Goal: Book appointment/travel/reservation

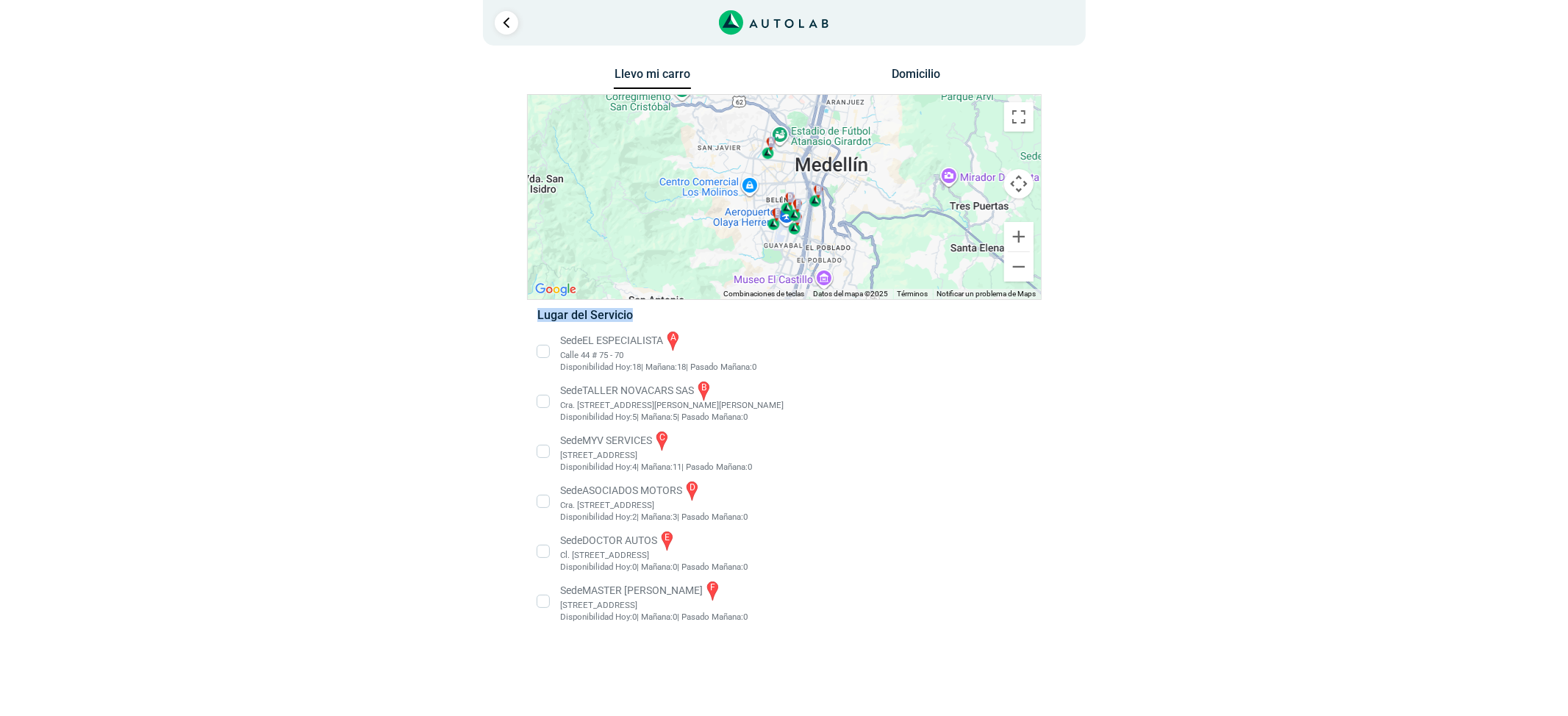
drag, startPoint x: 836, startPoint y: 321, endPoint x: 860, endPoint y: 228, distance: 96.0
click at [860, 228] on div "Llevo mi carro [GEOGRAPHIC_DATA] ← Mover a la izquierda → Mover a la derecha ↑ …" at bounding box center [784, 353] width 515 height 579
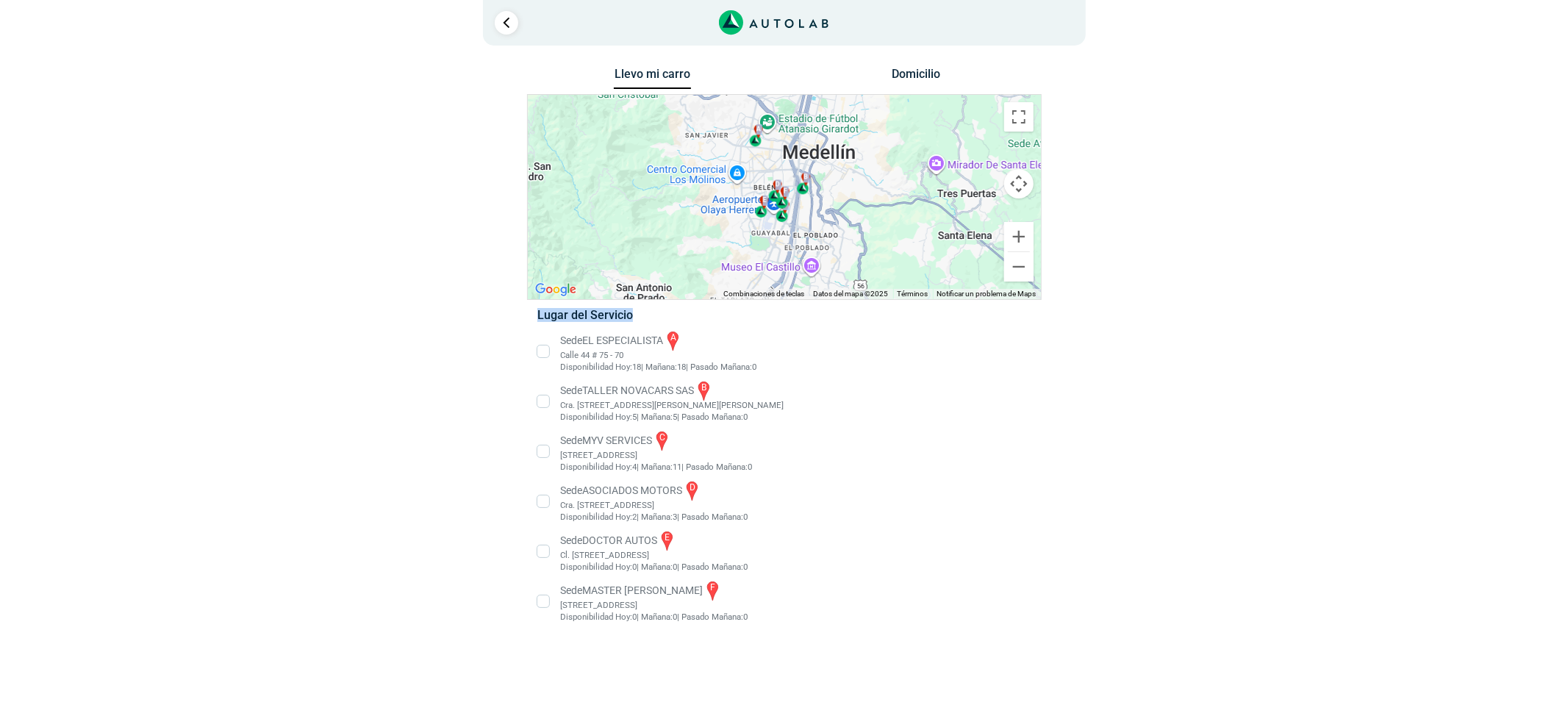
drag, startPoint x: 868, startPoint y: 156, endPoint x: 853, endPoint y: 221, distance: 66.7
click at [853, 221] on div "a b c d e f" at bounding box center [784, 197] width 513 height 204
click at [1019, 403] on li "Sede TALLER NOVACARS SAS b Cra. [STREET_ADDRESS][PERSON_NAME][PERSON_NAME], [GE…" at bounding box center [784, 401] width 515 height 44
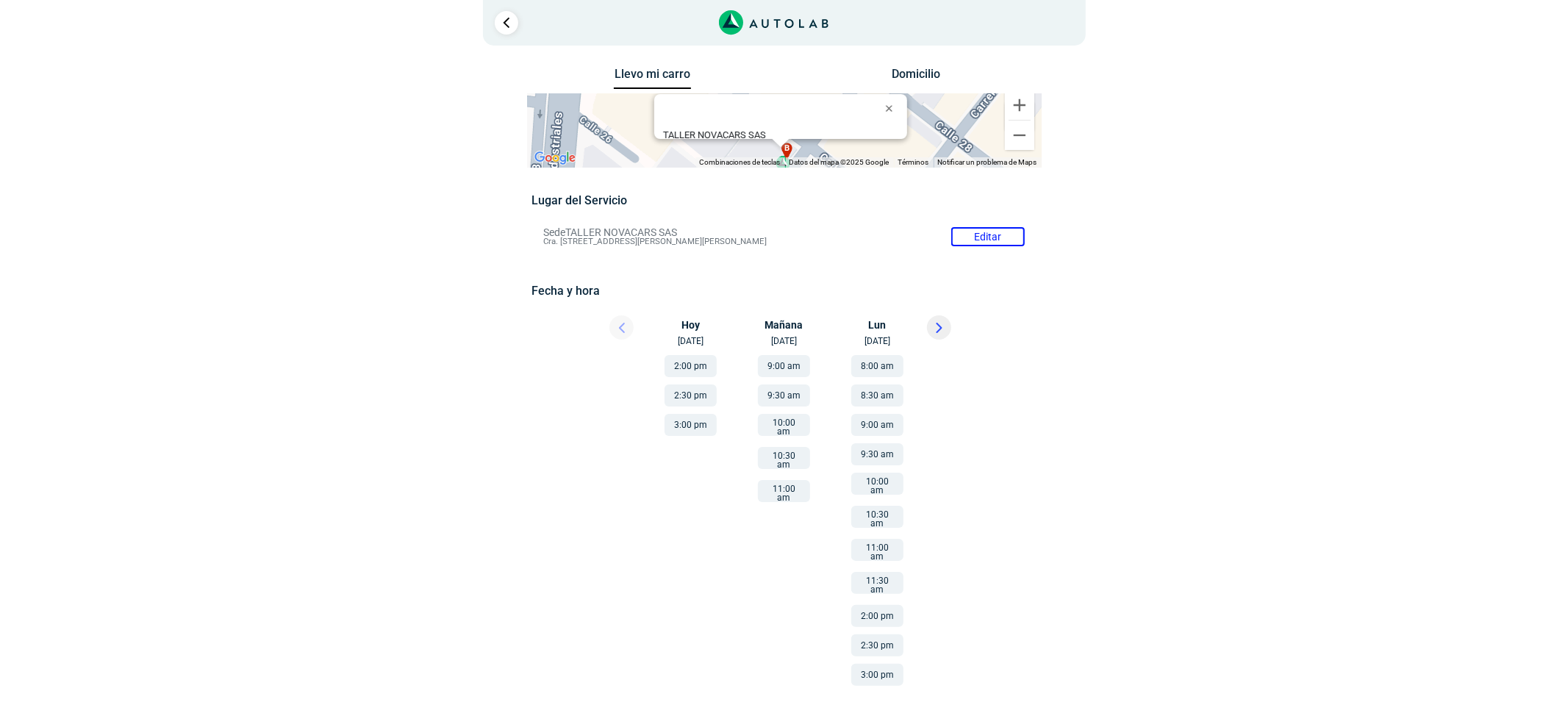
click at [960, 227] on li "Sede TALLER NOVACARS SAS Editar Cra. [STREET_ADDRESS][PERSON_NAME][PERSON_NAME]" at bounding box center [784, 237] width 503 height 24
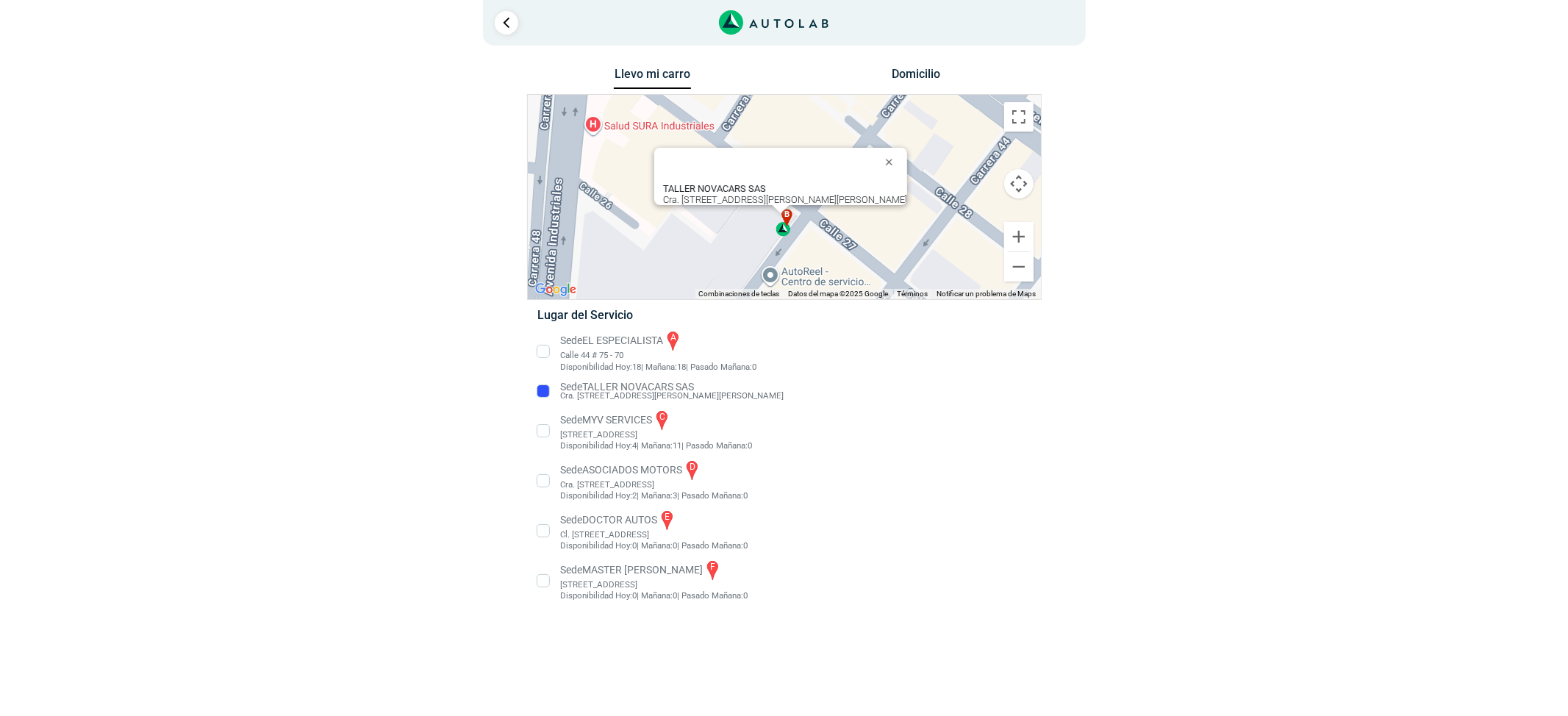
click at [548, 389] on li "Sede TALLER NOVACARS SAS Cra. [STREET_ADDRESS][PERSON_NAME][PERSON_NAME]" at bounding box center [784, 391] width 515 height 24
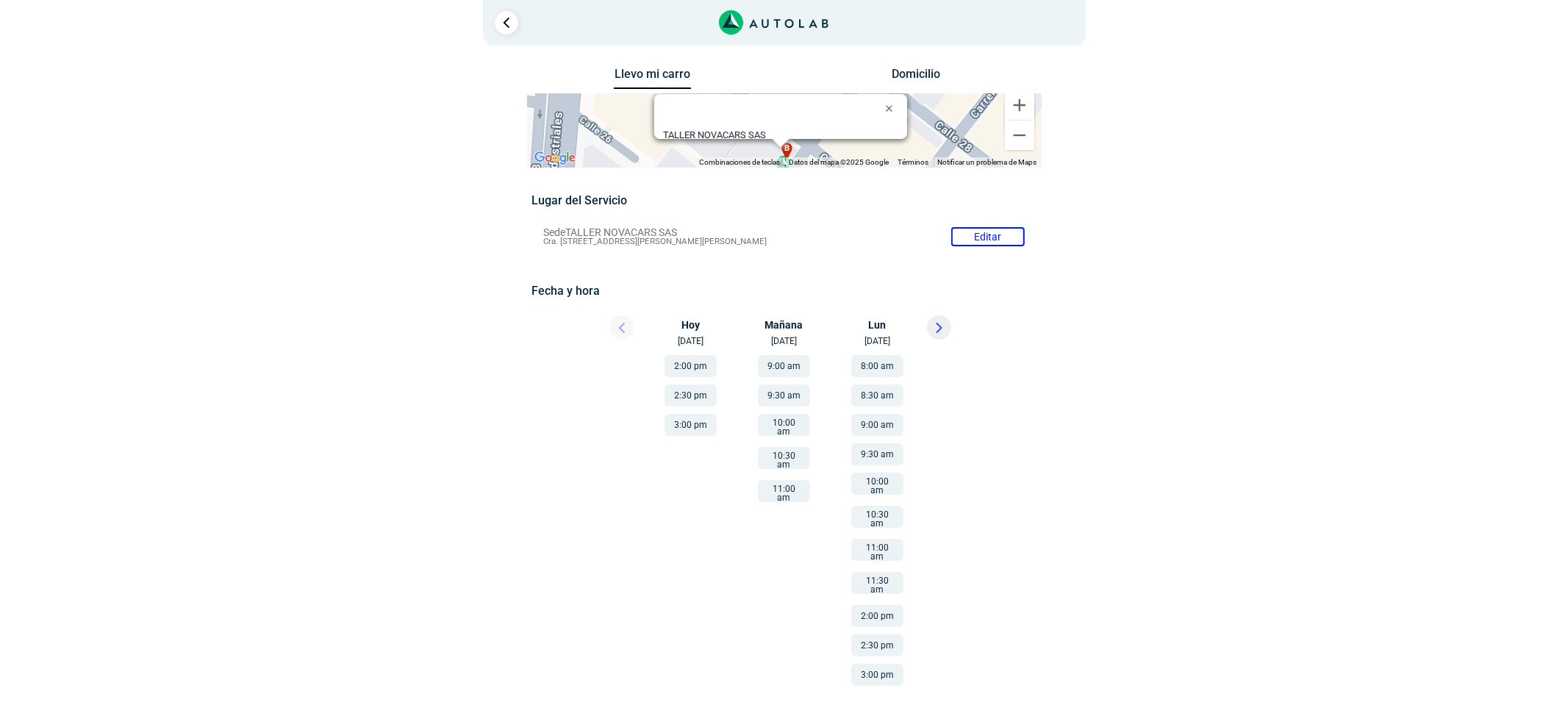
click at [1010, 241] on li "Sede TALLER NOVACARS SAS Editar Cra. [STREET_ADDRESS][PERSON_NAME][PERSON_NAME]" at bounding box center [784, 237] width 503 height 24
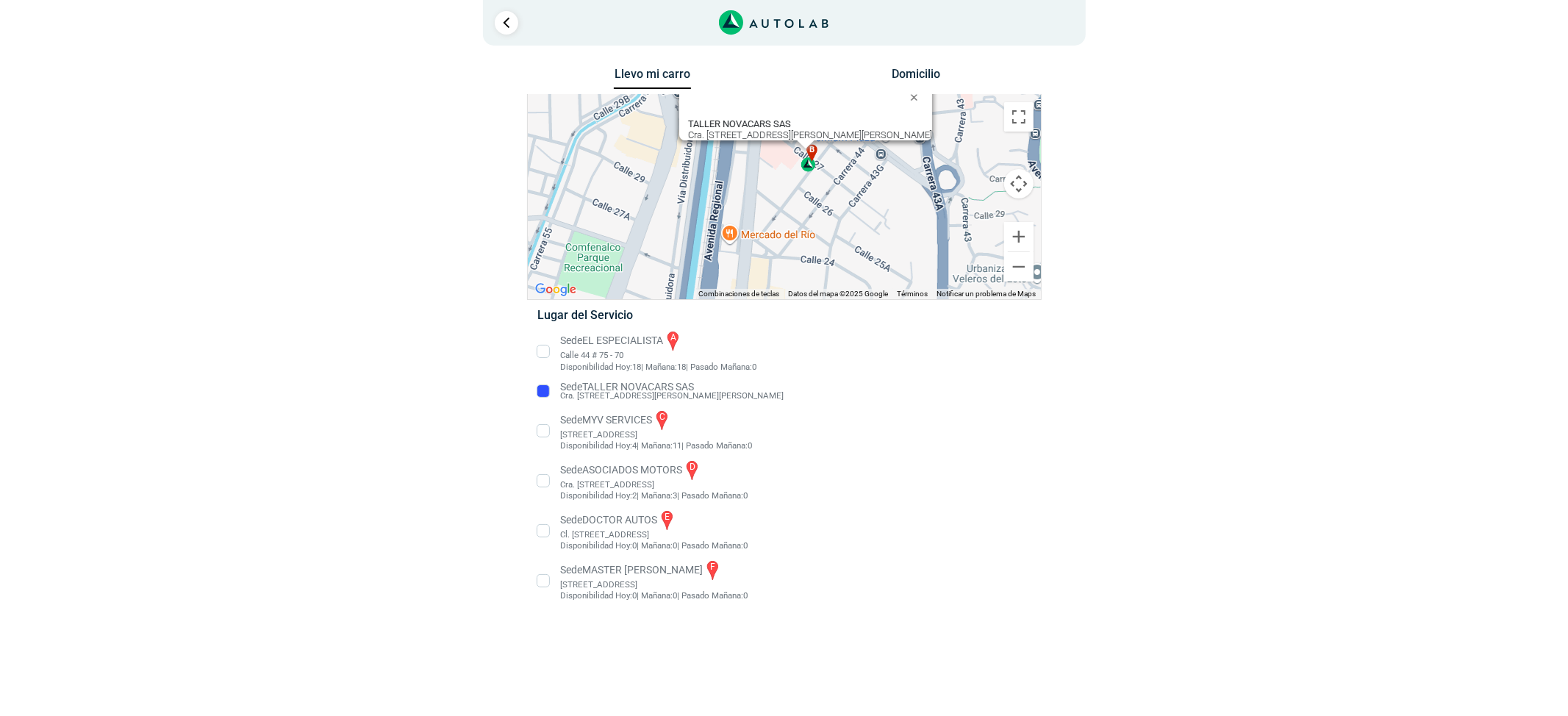
drag, startPoint x: 871, startPoint y: 257, endPoint x: 885, endPoint y: 167, distance: 91.1
click at [885, 167] on div "a b c d e f TALLER NOVACARS SAS Cra. [STREET_ADDRESS][PERSON_NAME][PERSON_NAME]" at bounding box center [784, 197] width 513 height 204
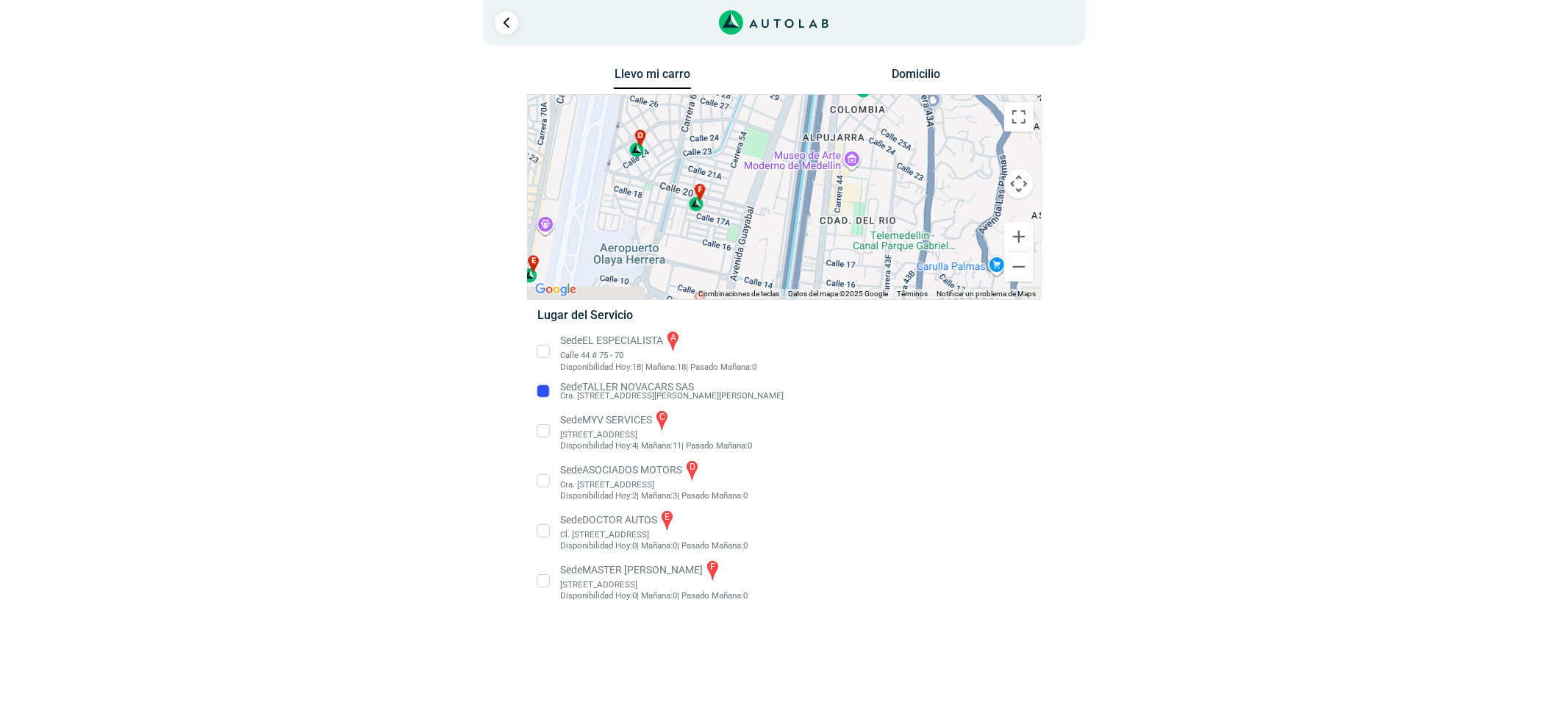
drag, startPoint x: 877, startPoint y: 212, endPoint x: 883, endPoint y: 176, distance: 36.5
click at [883, 176] on div "a b c d e f TALLER NOVACARS SAS Cra. [STREET_ADDRESS][PERSON_NAME][PERSON_NAME]" at bounding box center [784, 197] width 513 height 204
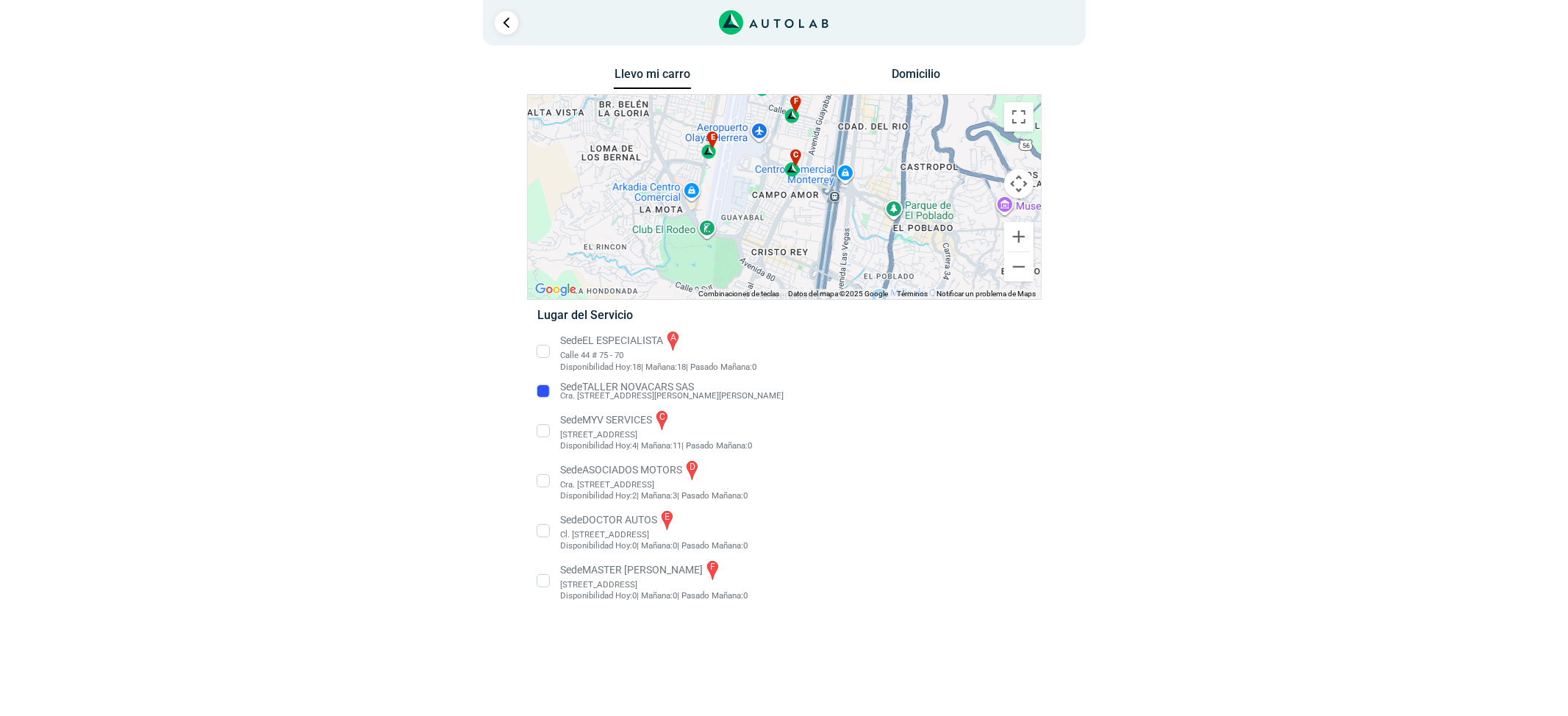
drag, startPoint x: 848, startPoint y: 224, endPoint x: 857, endPoint y: 140, distance: 84.5
click at [857, 140] on div "a b c d e f TALLER NOVACARS SAS Cra. [STREET_ADDRESS][PERSON_NAME][PERSON_NAME]" at bounding box center [784, 197] width 513 height 204
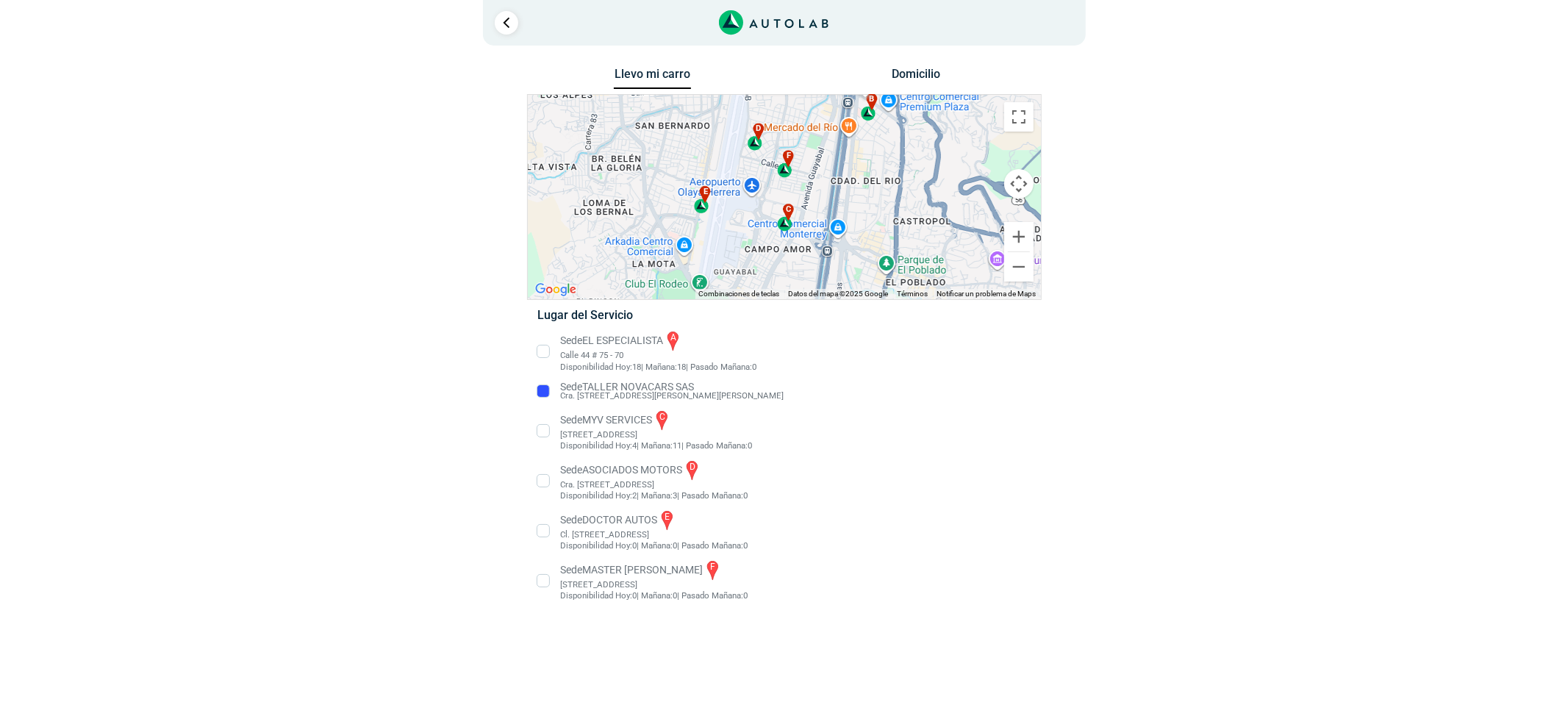
drag, startPoint x: 874, startPoint y: 167, endPoint x: 862, endPoint y: 248, distance: 81.9
click at [862, 248] on div "a b c d e f TALLER NOVACARS SAS Cra. [STREET_ADDRESS][PERSON_NAME][PERSON_NAME]" at bounding box center [784, 197] width 513 height 204
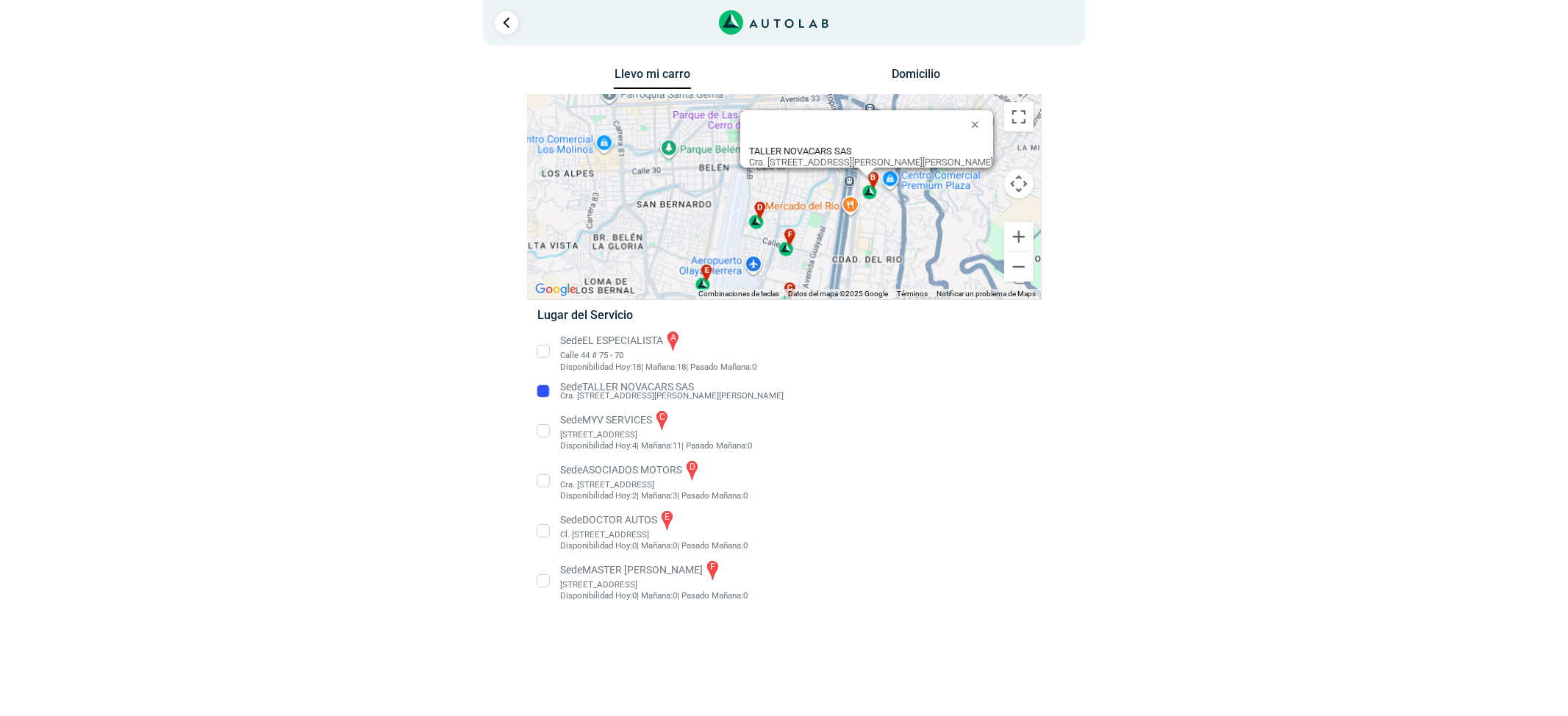
drag, startPoint x: 865, startPoint y: 130, endPoint x: 874, endPoint y: 207, distance: 77.5
click at [874, 207] on div "a b c d e f TALLER NOVACARS SAS Cra. [STREET_ADDRESS][PERSON_NAME][PERSON_NAME]" at bounding box center [784, 197] width 513 height 204
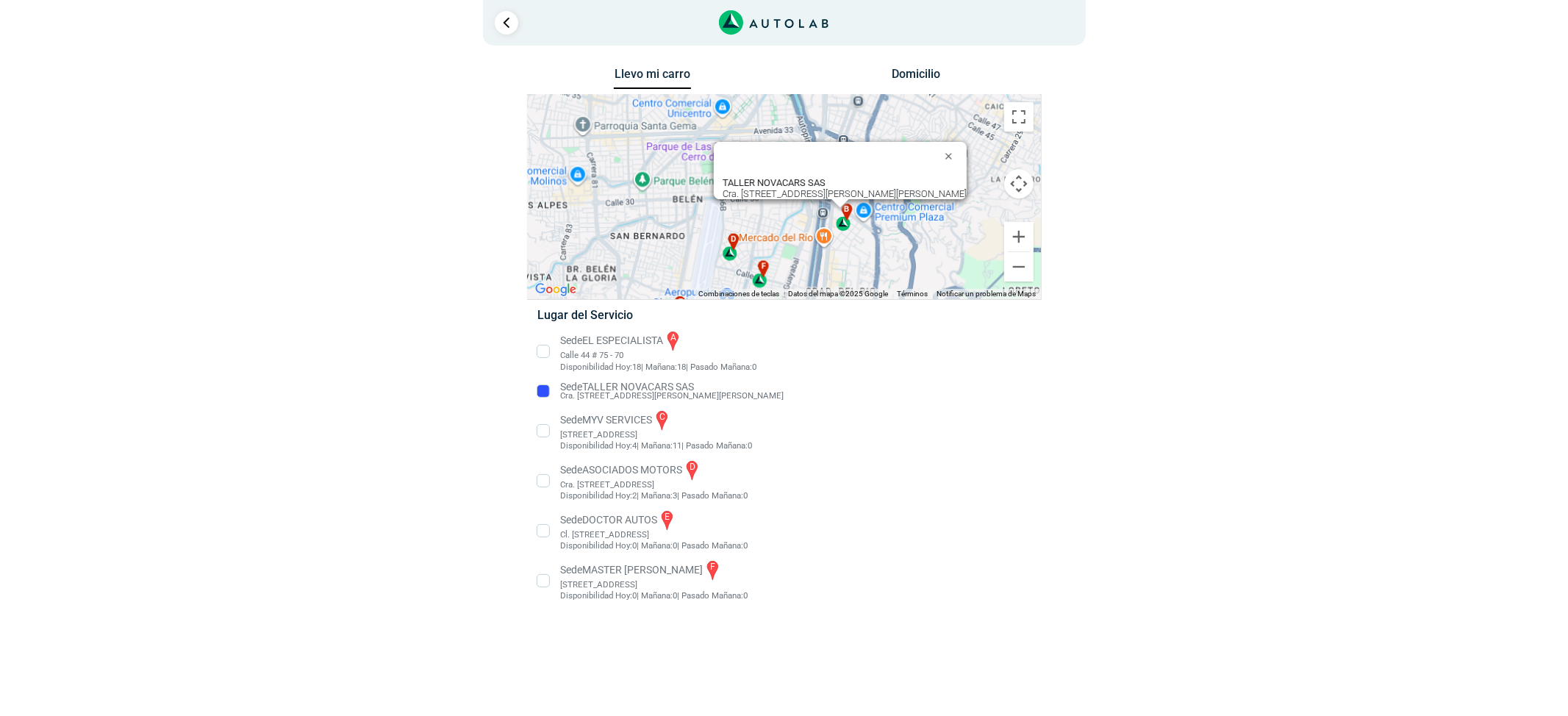
drag, startPoint x: 934, startPoint y: 212, endPoint x: 900, endPoint y: 261, distance: 59.6
click at [900, 261] on div "a b c d e f TALLER NOVACARS SAS Cra. [STREET_ADDRESS][PERSON_NAME][PERSON_NAME]" at bounding box center [784, 197] width 513 height 204
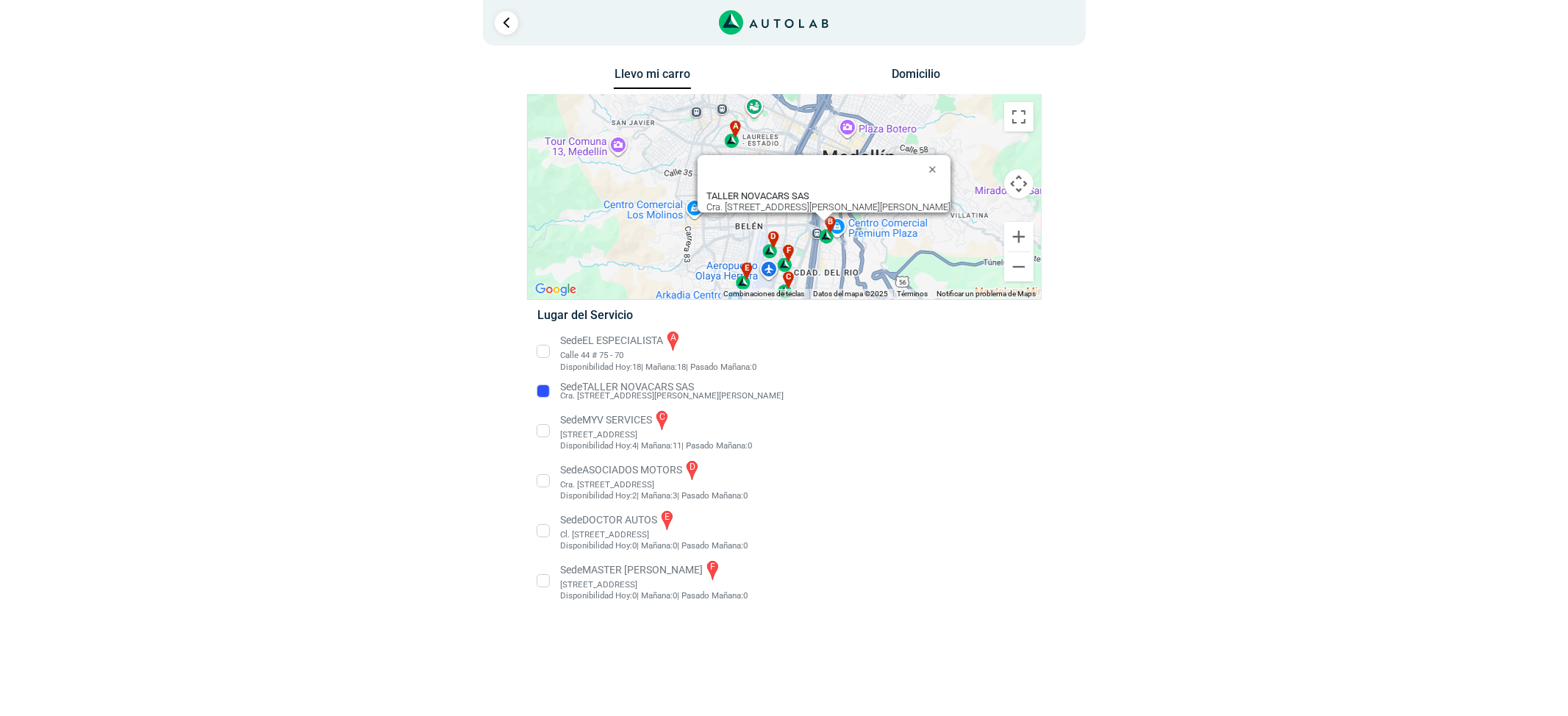
drag, startPoint x: 923, startPoint y: 261, endPoint x: 871, endPoint y: 243, distance: 55.0
click at [869, 248] on div "a b c d e f TALLER NOVACARS SAS Cra. [STREET_ADDRESS][PERSON_NAME][PERSON_NAME]" at bounding box center [784, 197] width 513 height 204
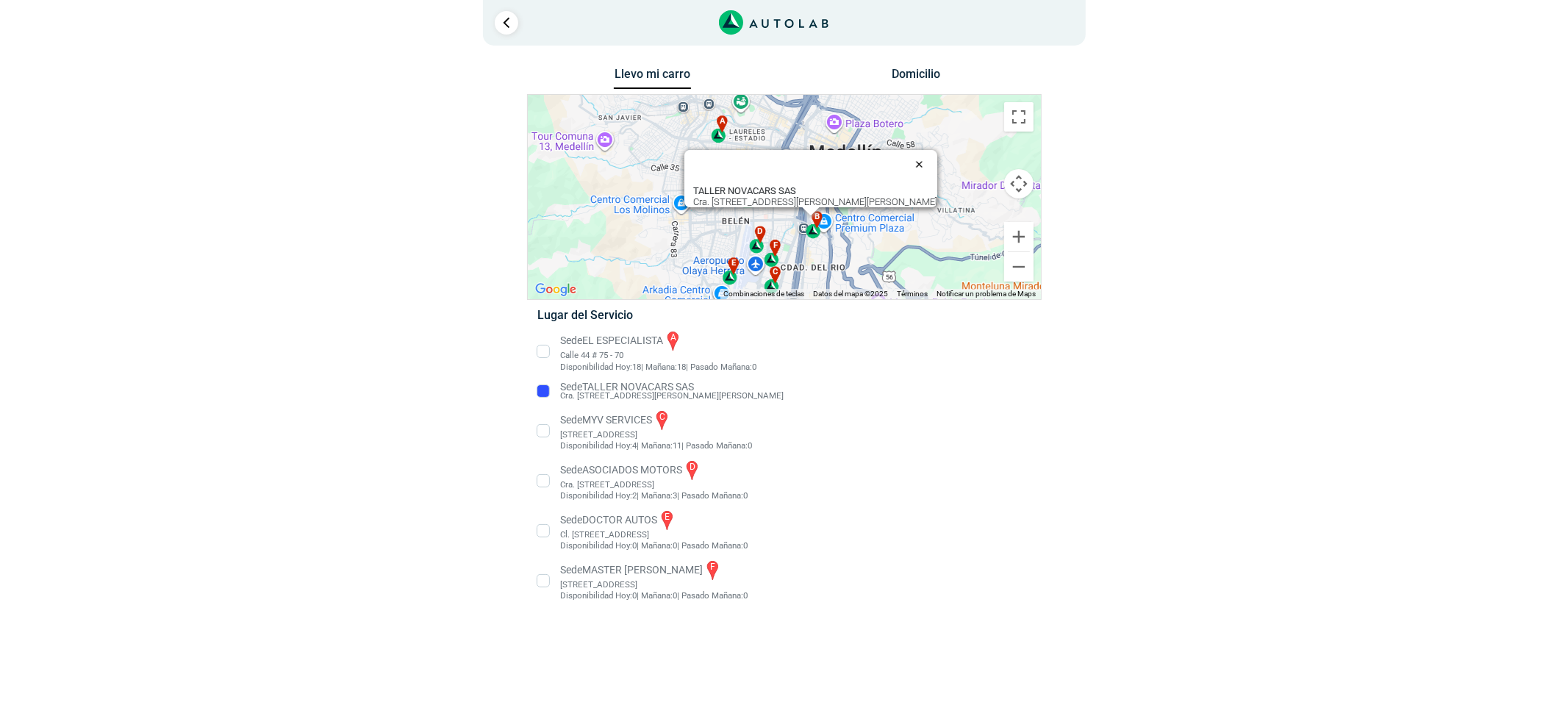
click at [940, 158] on button "Cerrar" at bounding box center [922, 164] width 36 height 36
click at [940, 155] on button "Cerrar" at bounding box center [922, 164] width 36 height 36
click at [551, 353] on li "Sede EL ESPECIALISTA a Calle 44 # 75 - 70 Disponibilidad [DATE]: 18 | [DATE]: 1…" at bounding box center [784, 352] width 515 height 44
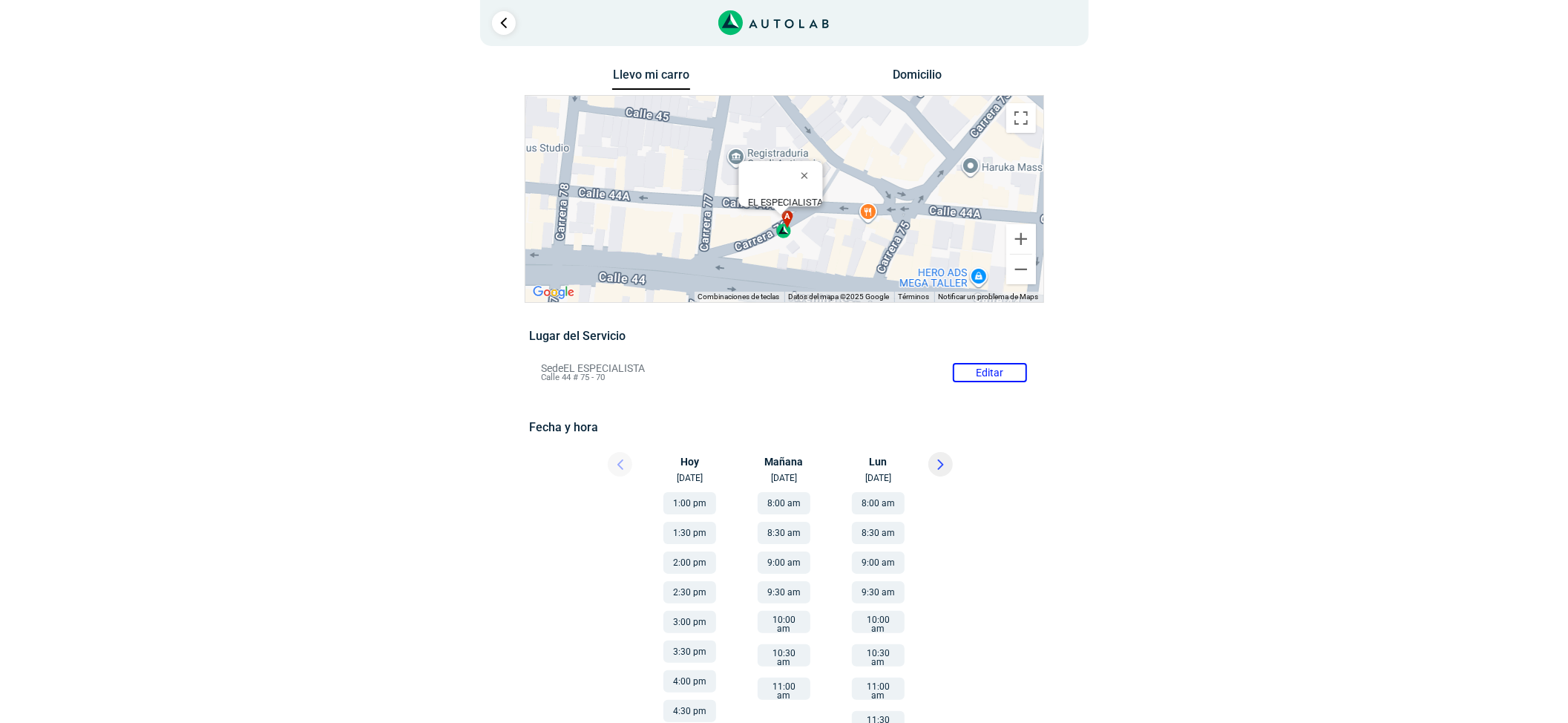
click at [942, 460] on icon at bounding box center [940, 465] width 7 height 10
click at [629, 452] on button at bounding box center [620, 464] width 25 height 25
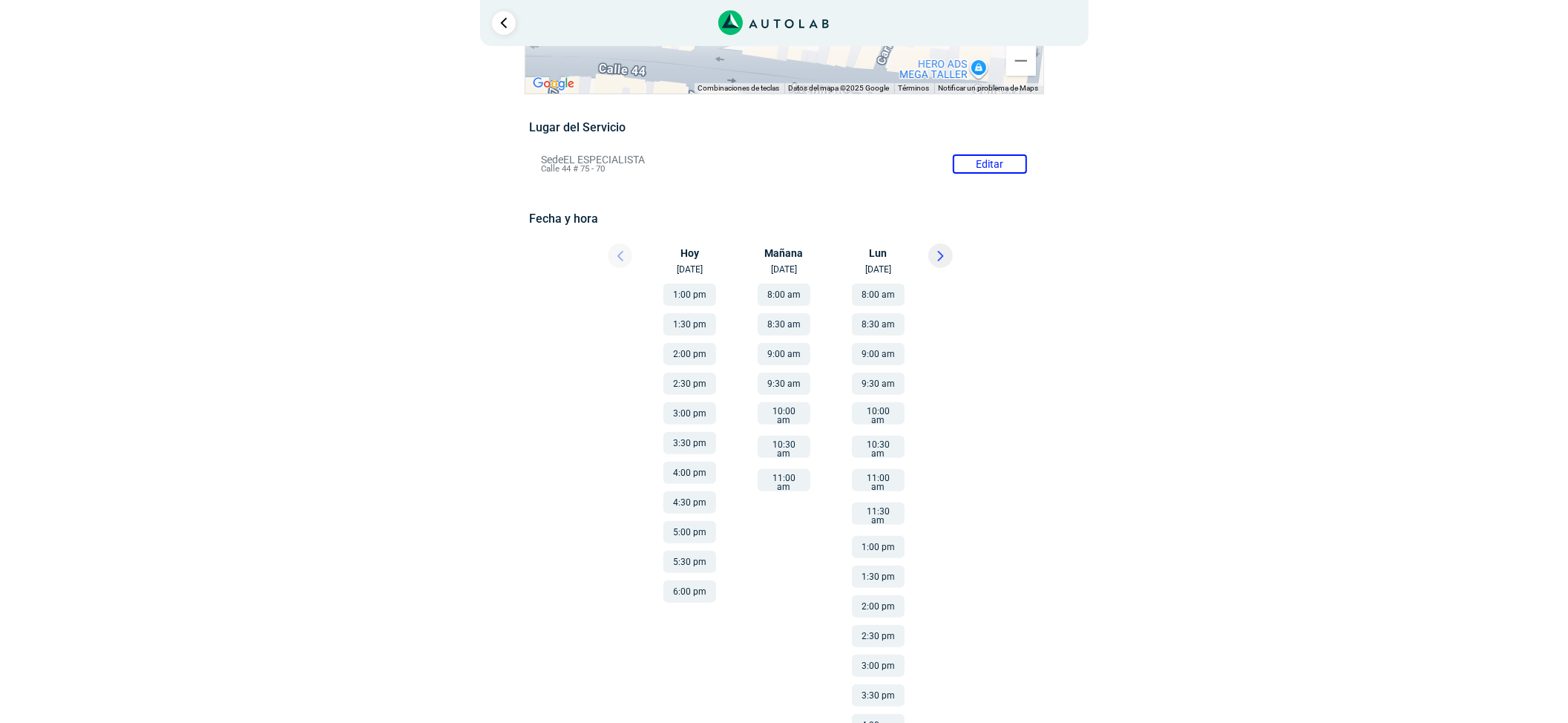
scroll to position [212, 0]
click at [947, 241] on button at bounding box center [940, 253] width 25 height 25
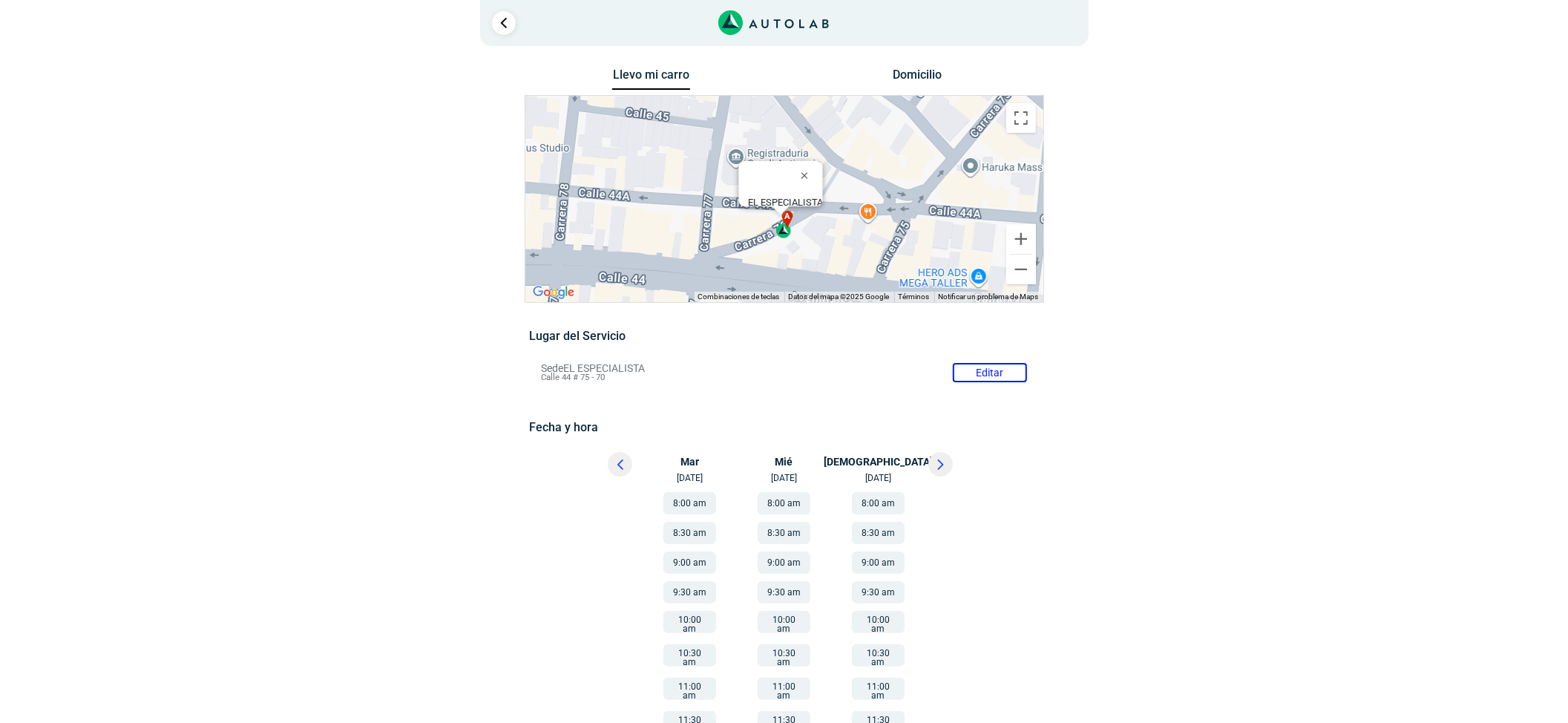
click at [939, 461] on icon at bounding box center [940, 465] width 4 height 9
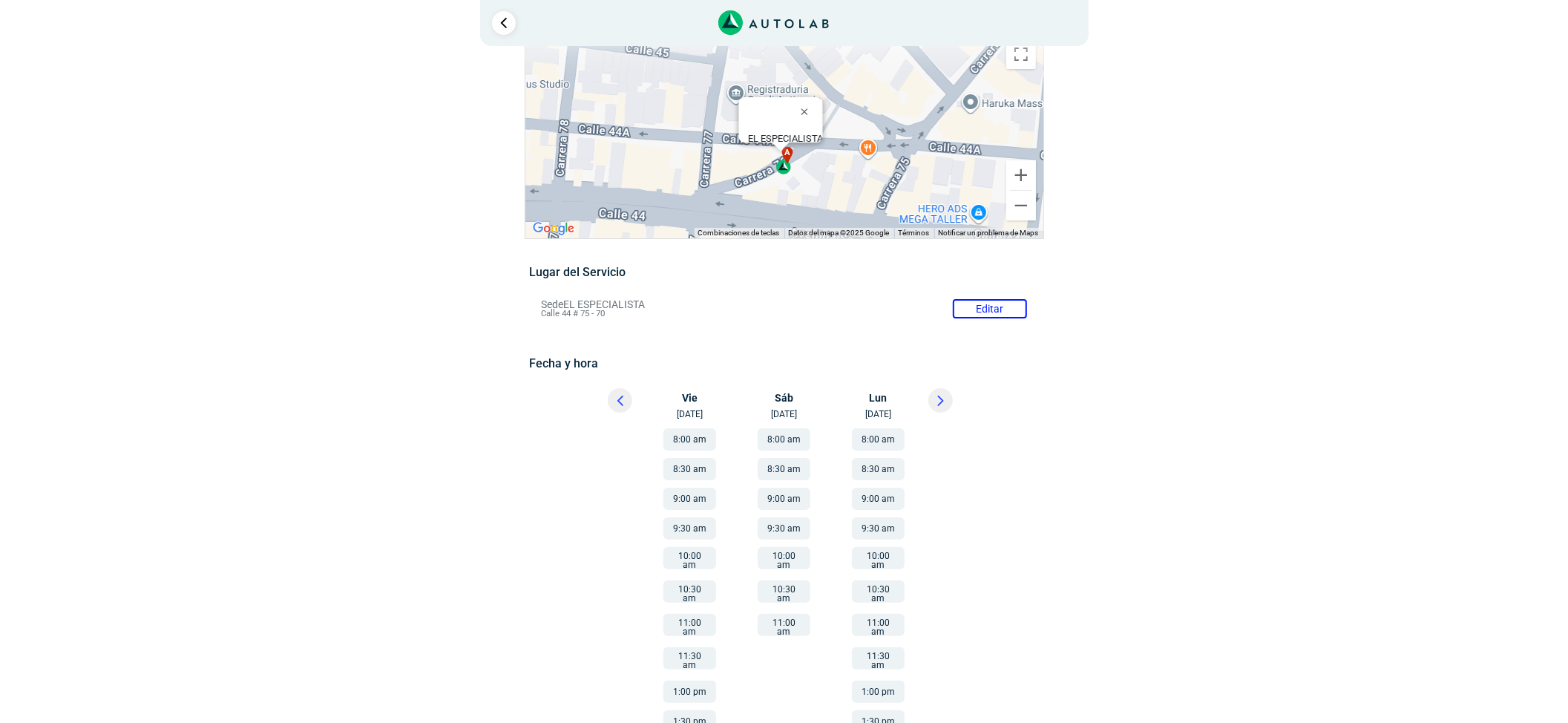
scroll to position [99, 0]
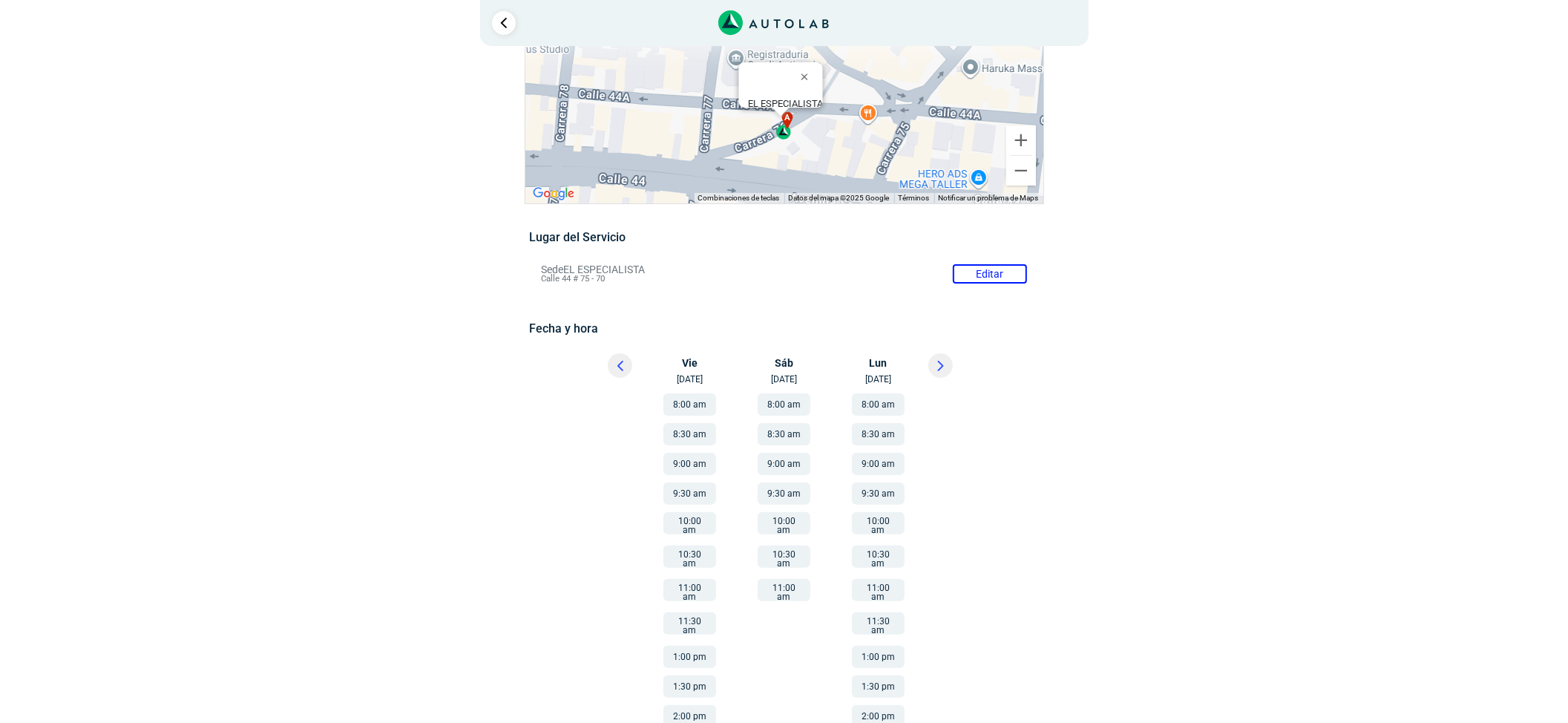
click at [794, 579] on button "11:00 am" at bounding box center [784, 591] width 53 height 22
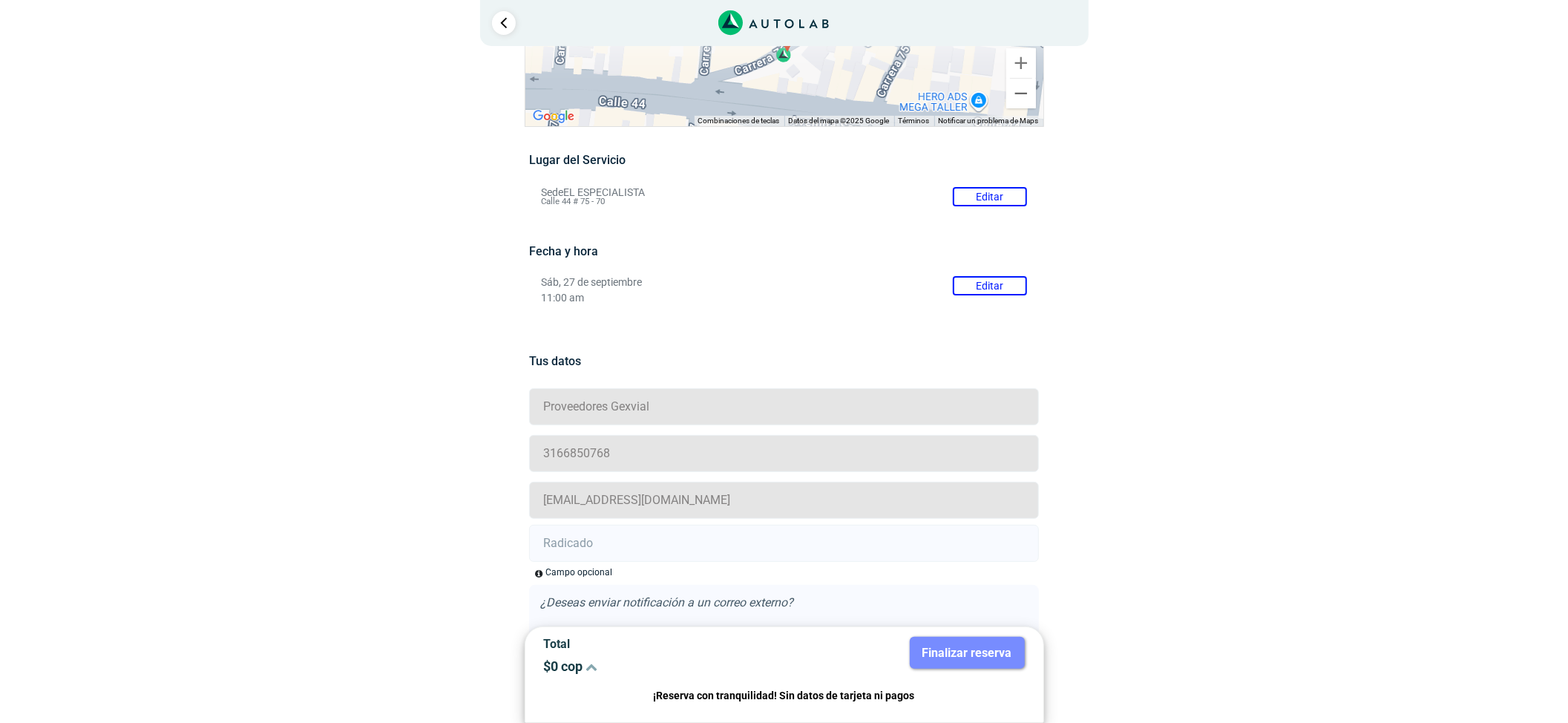
scroll to position [268, 0]
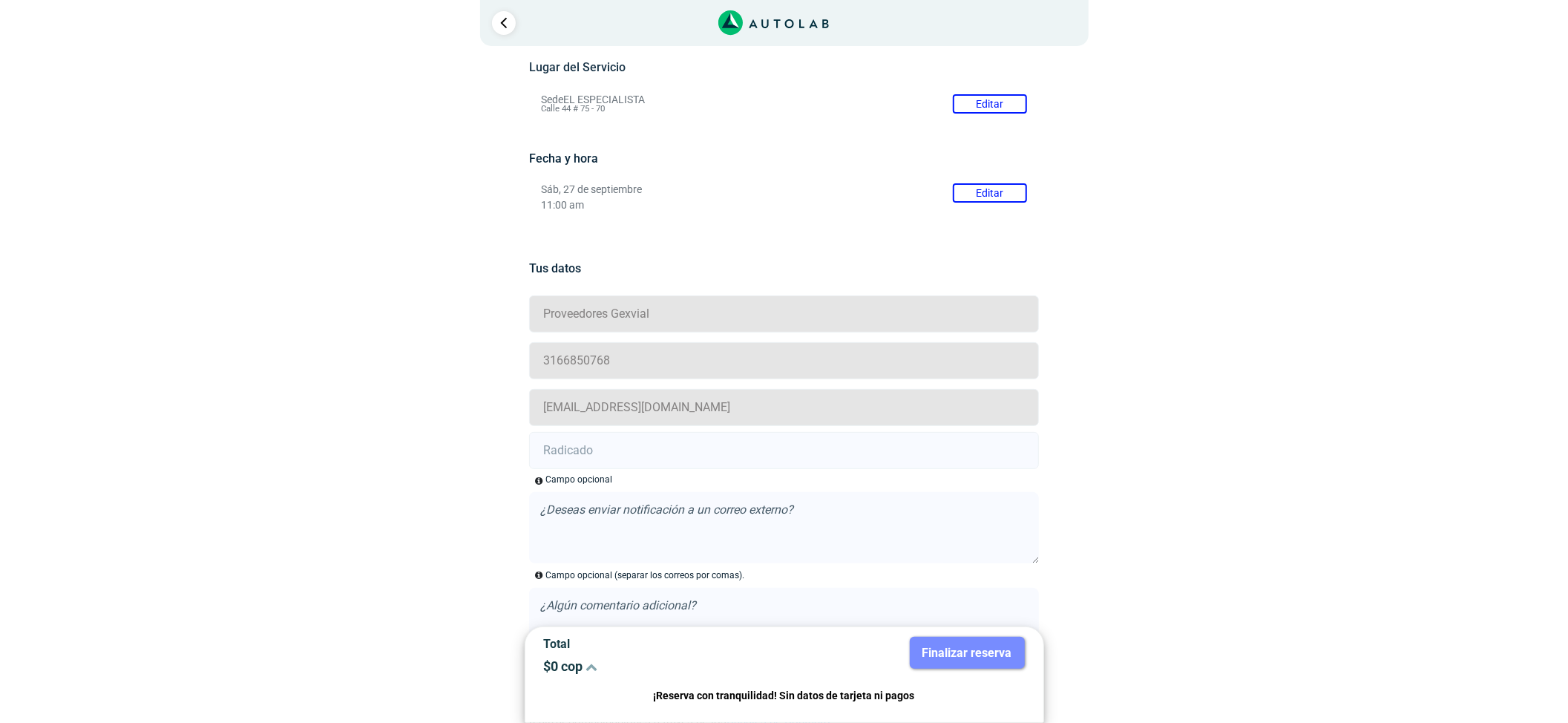
click at [538, 695] on label "Acepto la Política de Datos Personales , las Condiciones del Servicio y autoriz…" at bounding box center [784, 712] width 510 height 34
click at [538, 698] on input "Acepto la Política de Datos Personales , las Condiciones del Servicio y autoriz…" at bounding box center [534, 702] width 10 height 10
checkbox input "true"
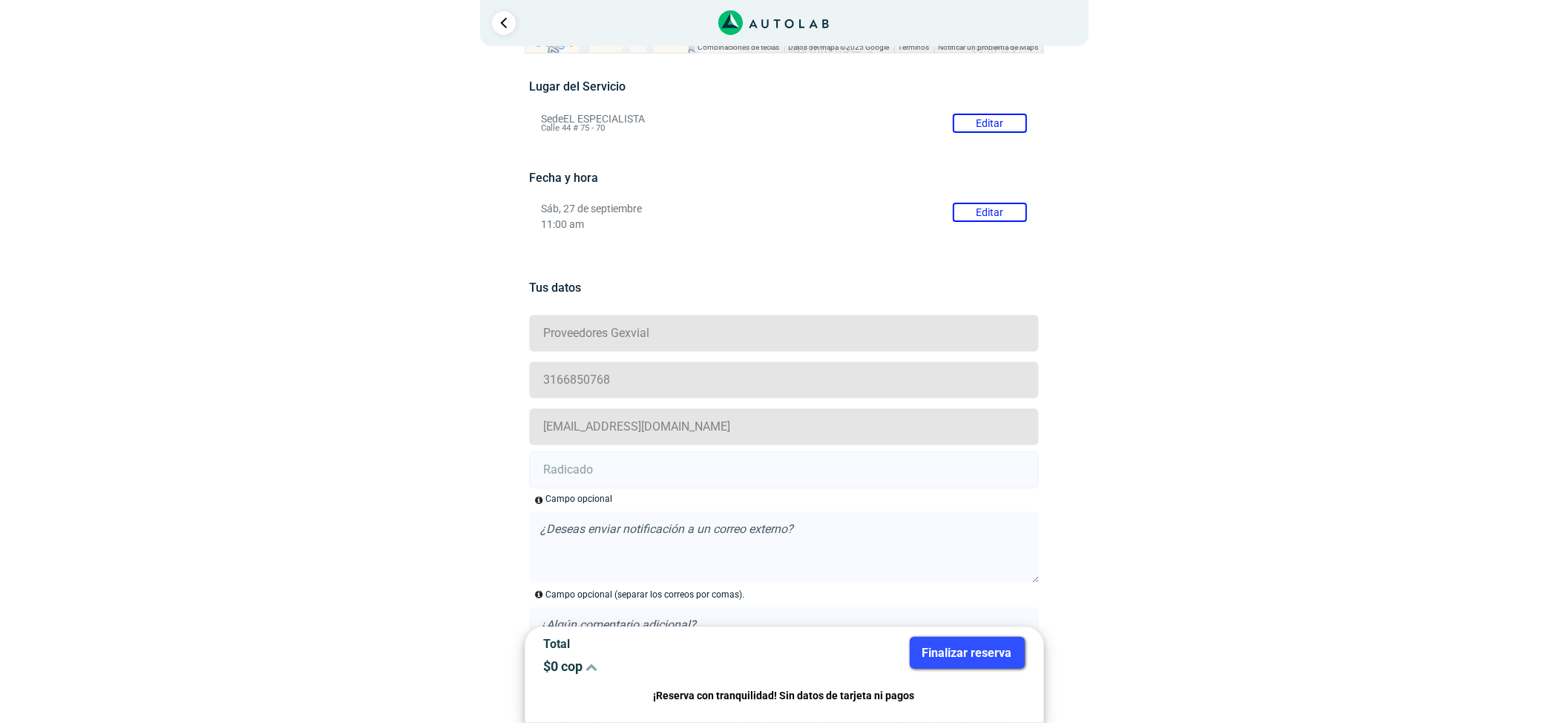
click at [646, 452] on input "text" at bounding box center [784, 470] width 510 height 37
paste input "21009210"
type input "21009210"
click at [975, 685] on div "Finalizar reserva" at bounding box center [910, 662] width 252 height 49
click at [981, 659] on button "Finalizar reserva" at bounding box center [967, 653] width 115 height 32
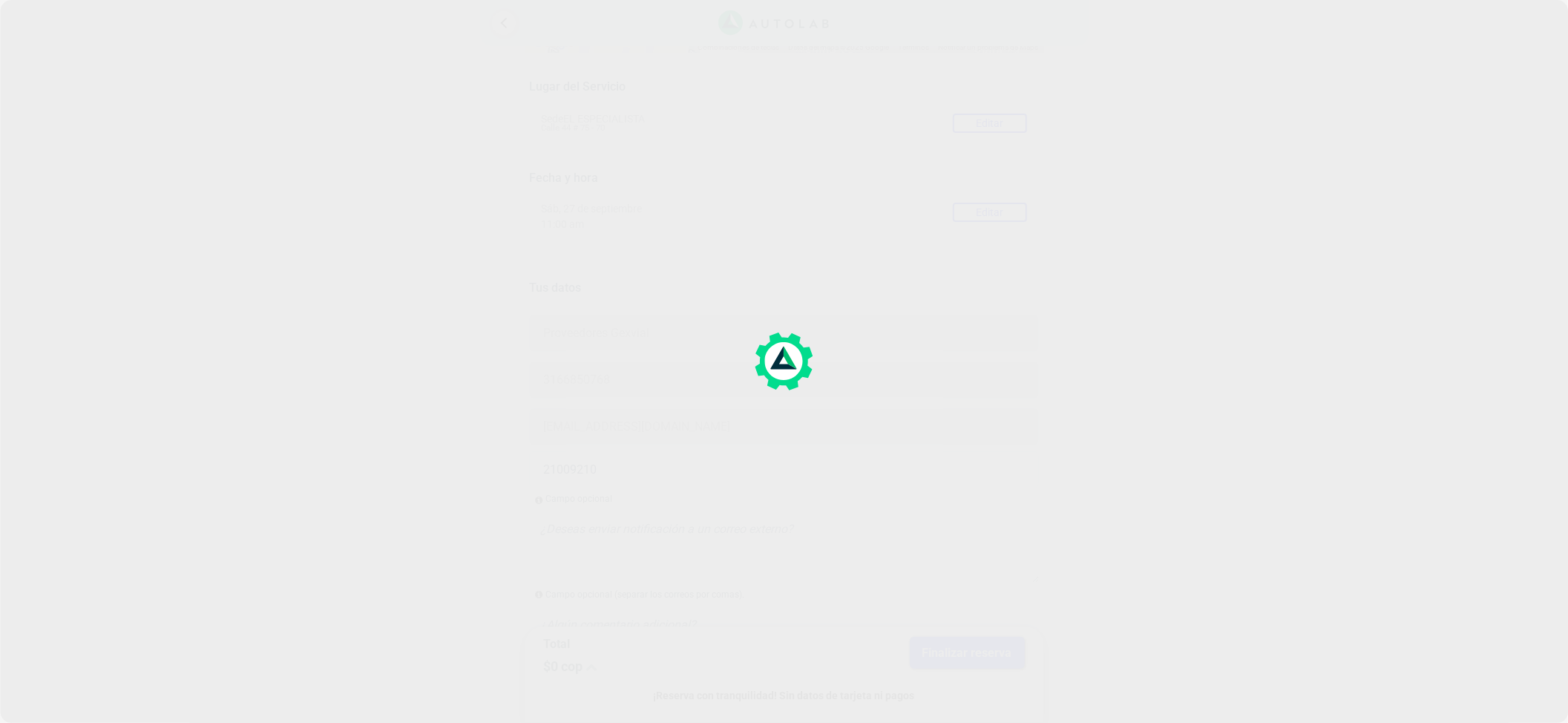
scroll to position [0, 0]
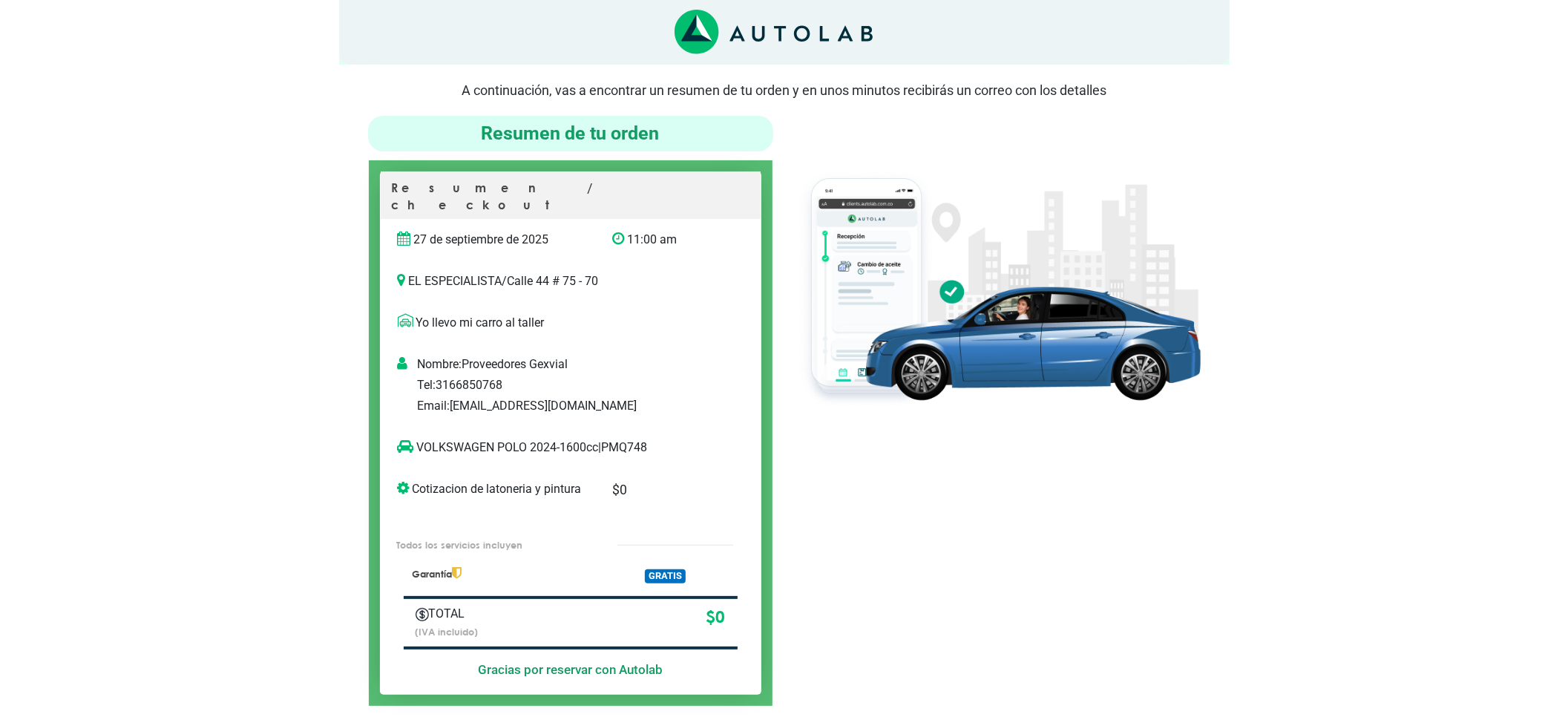
scroll to position [99, 0]
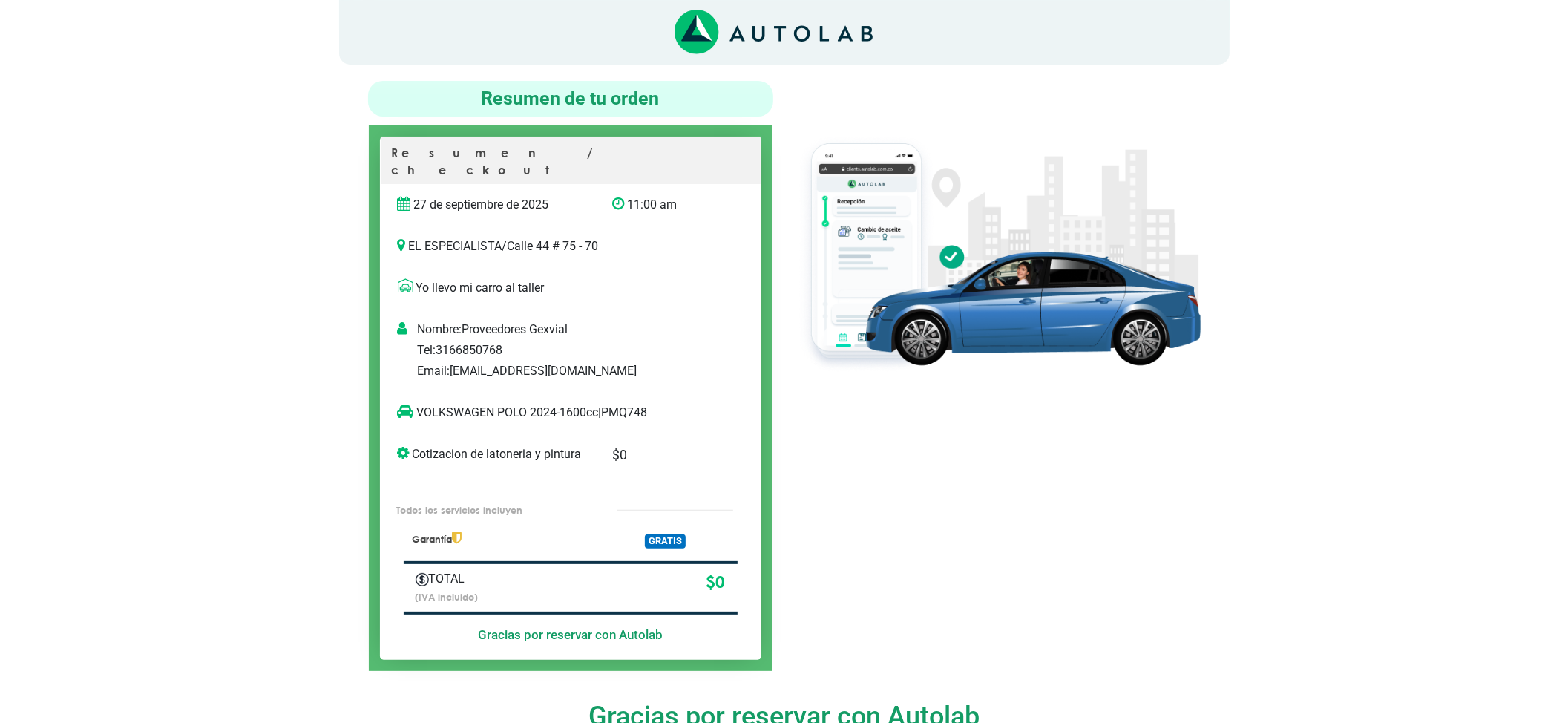
click at [613, 392] on div "VOLKSWAGEN POLO 2024-1600cc | PMQ748" at bounding box center [570, 413] width 380 height 42
click at [634, 404] on p "VOLKSWAGEN POLO 2024-1600cc | PMQ748" at bounding box center [555, 413] width 315 height 18
copy p "PMQ748"
click at [525, 404] on p "VOLKSWAGEN POLO 2024-1600cc | PMQ748" at bounding box center [555, 413] width 315 height 18
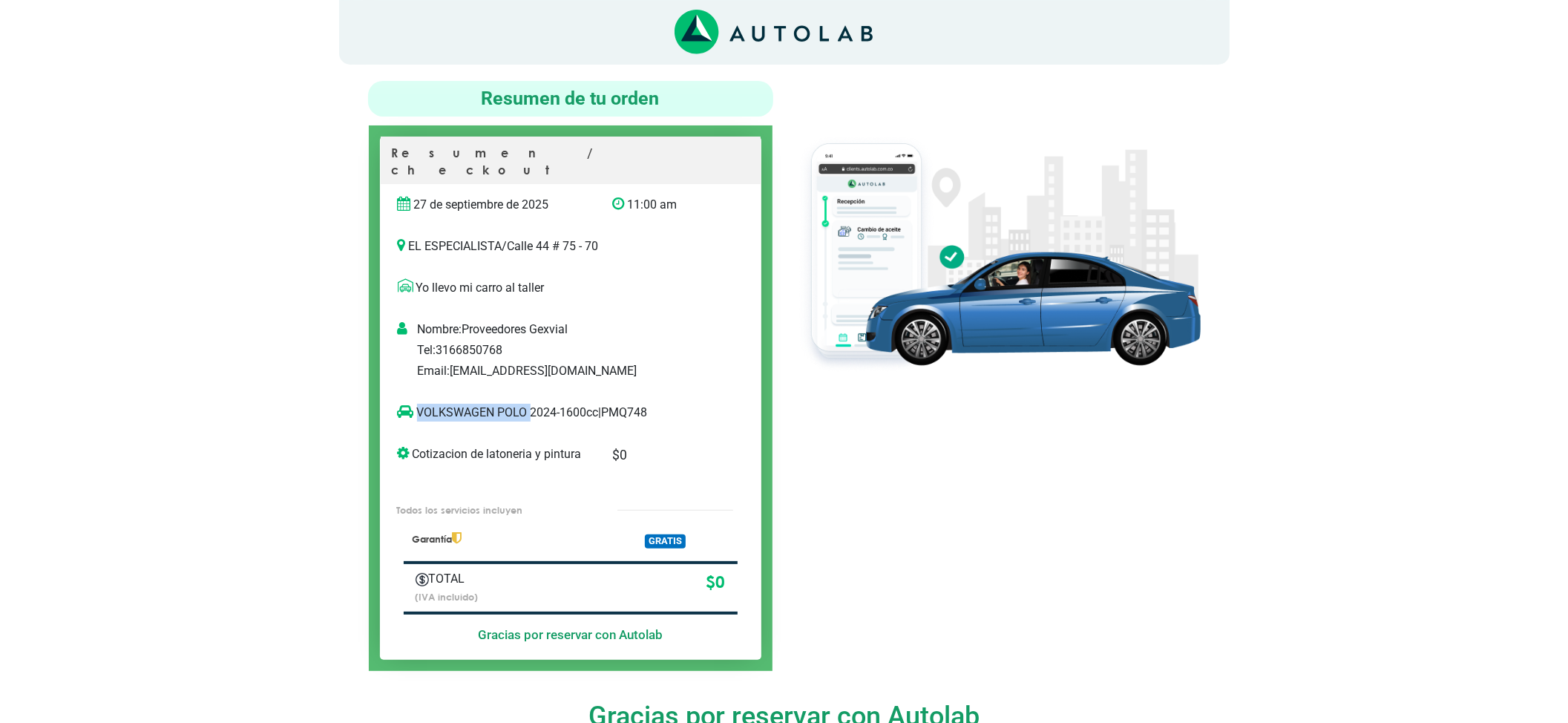
drag, startPoint x: 525, startPoint y: 390, endPoint x: 435, endPoint y: 393, distance: 90.0
click at [435, 404] on p "VOLKSWAGEN POLO 2024-1600cc | PMQ748" at bounding box center [555, 413] width 315 height 18
copy p "VOLKSWAGEN POLO"
